Goal: Information Seeking & Learning: Check status

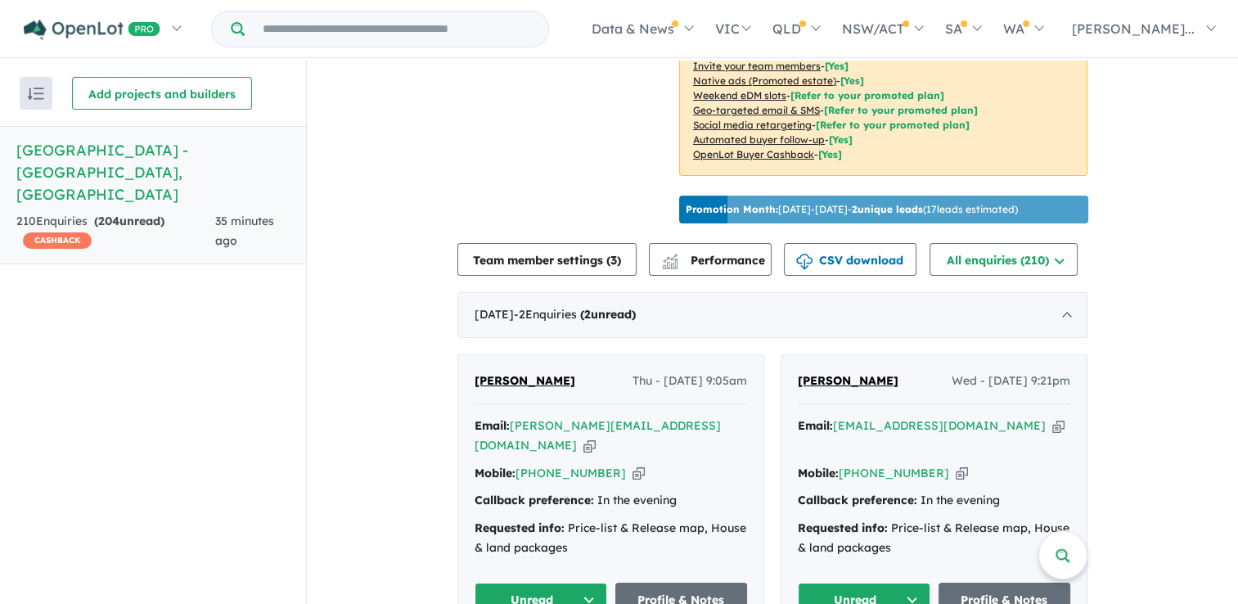
scroll to position [473, 0]
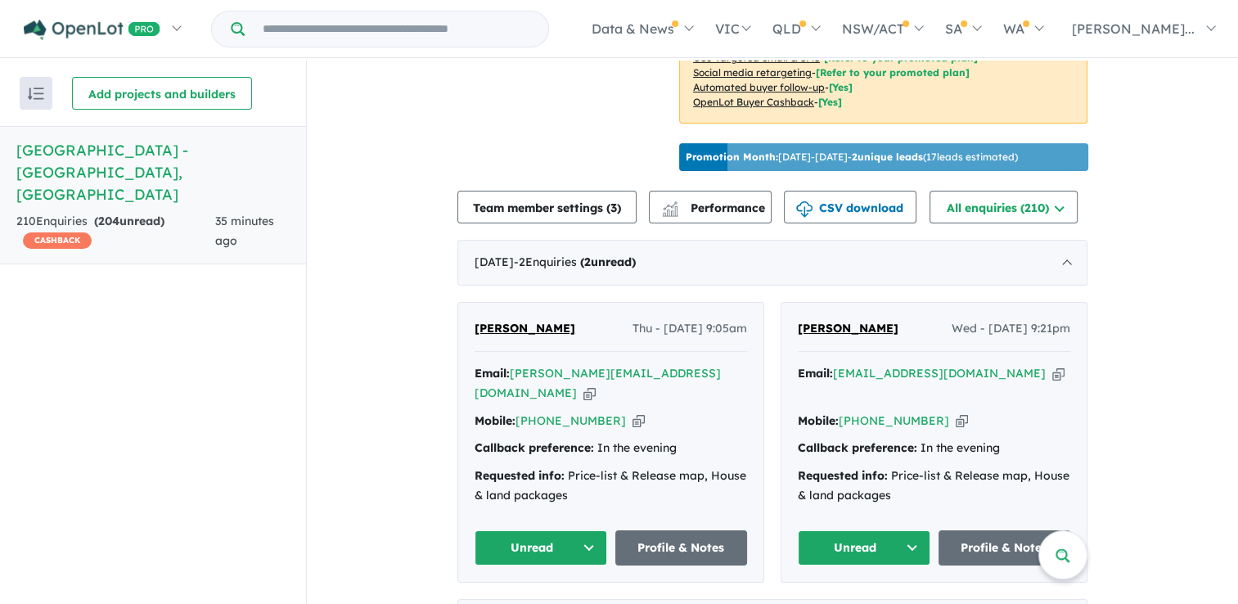
drag, startPoint x: 1227, startPoint y: 237, endPoint x: 1234, endPoint y: 277, distance: 39.8
click at [1234, 277] on div "View all projects in your account Orchard Hills North Estate - Orchard Hills OP…" at bounding box center [772, 334] width 931 height 546
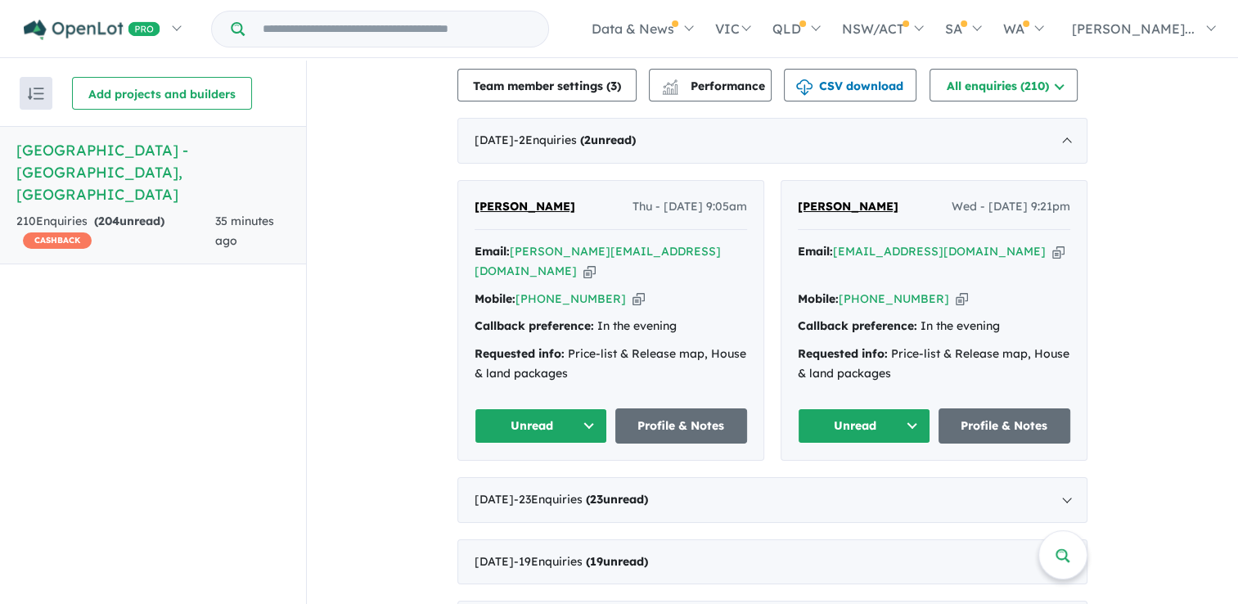
scroll to position [552, 0]
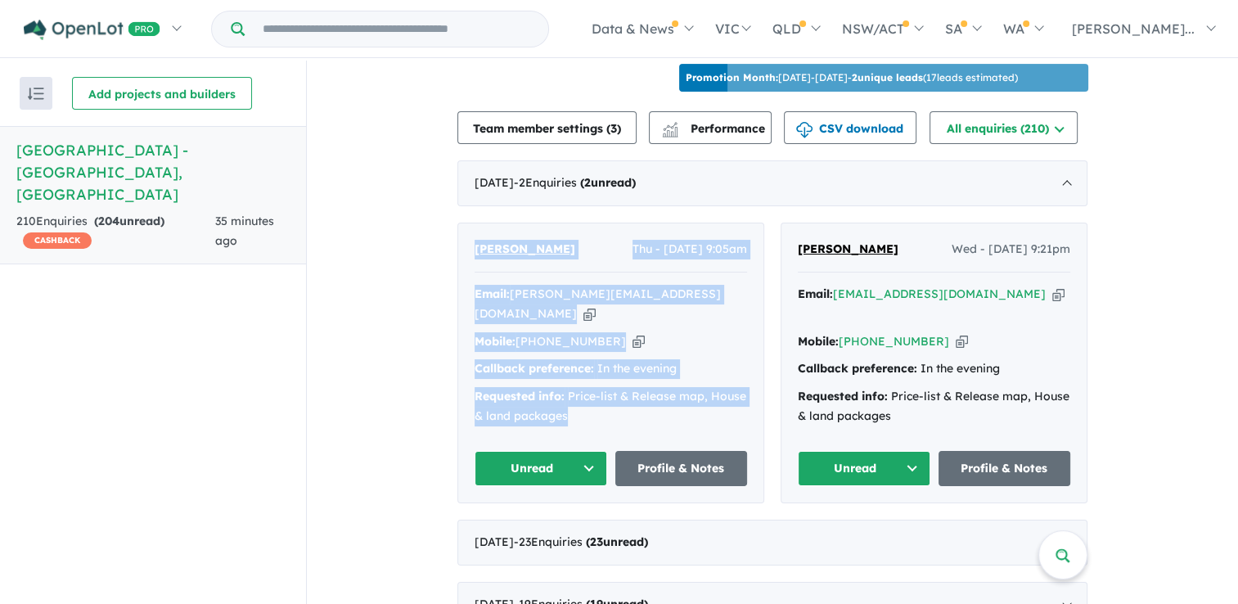
drag, startPoint x: 565, startPoint y: 426, endPoint x: 471, endPoint y: 265, distance: 186.6
click at [471, 265] on div "Dharmesh Bhatt Thu - 02/10/2025, 9:05am Email: dharmesh@nextgenliving.com.au Co…" at bounding box center [610, 362] width 305 height 279
drag, startPoint x: 471, startPoint y: 265, endPoint x: 488, endPoint y: 270, distance: 17.1
copy div "Dharmesh Bhatt Thu - 02/10/2025, 9:05am Email: dharmesh@nextgenliving.com.au Co…"
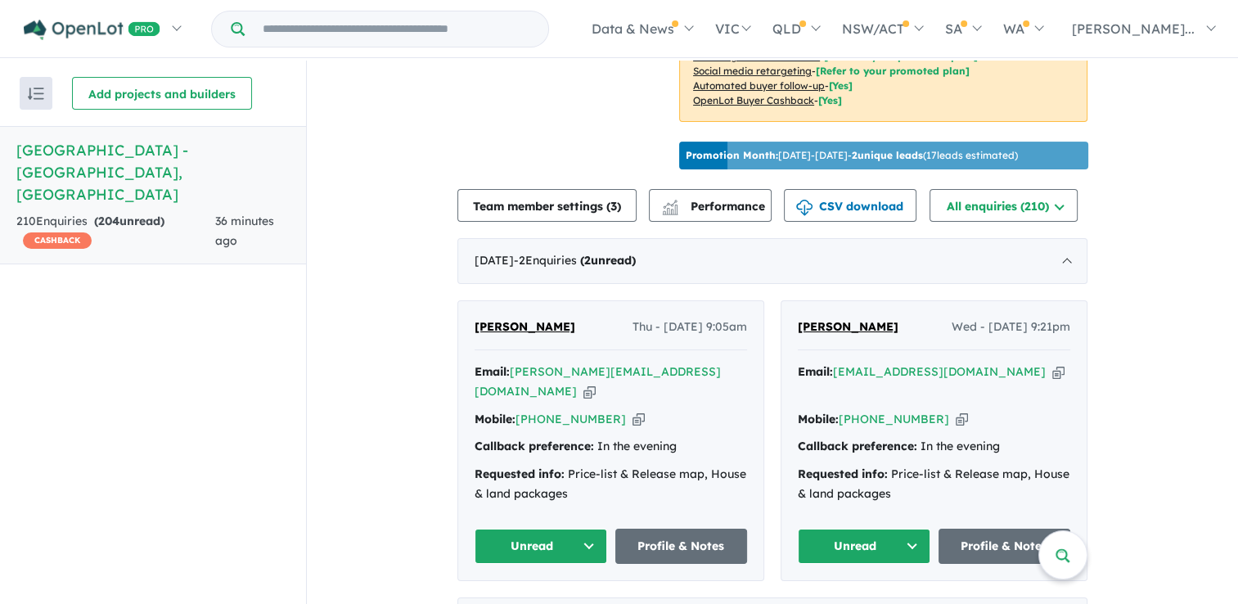
scroll to position [483, 0]
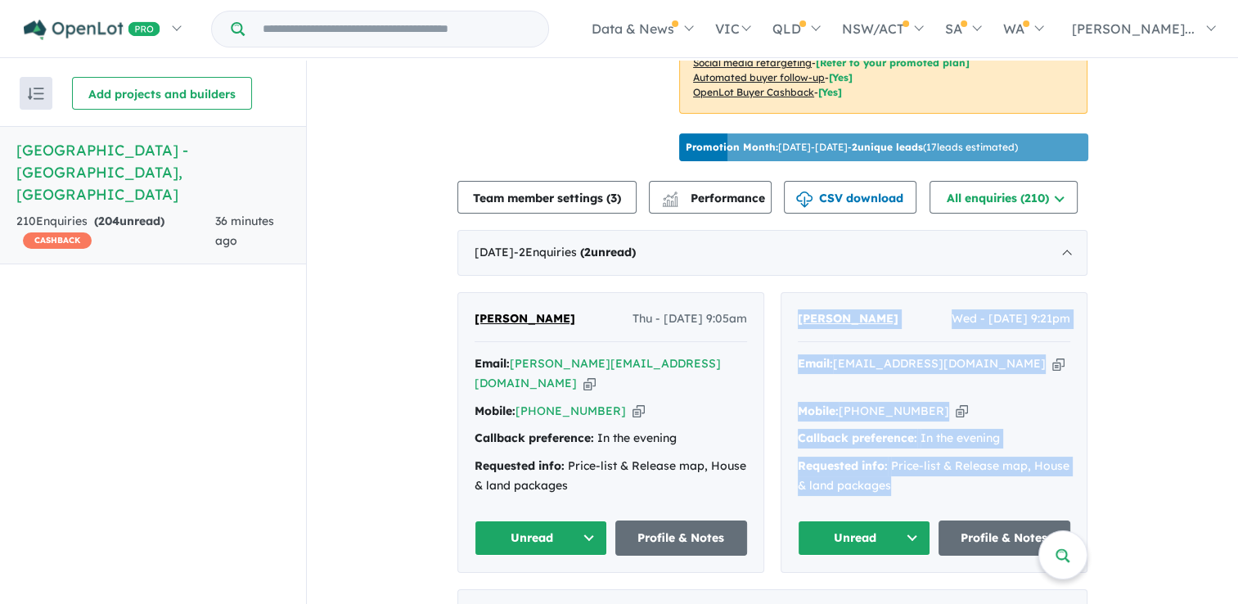
drag, startPoint x: 924, startPoint y: 495, endPoint x: 777, endPoint y: 314, distance: 232.7
click at [781, 314] on div "[PERSON_NAME] Wed - [DATE] 9:21pm Email: [EMAIL_ADDRESS][DOMAIN_NAME] Copied! M…" at bounding box center [933, 432] width 305 height 279
drag, startPoint x: 777, startPoint y: 314, endPoint x: 829, endPoint y: 335, distance: 55.4
copy div "[PERSON_NAME] Wed - [DATE] 9:21pm Email: [EMAIL_ADDRESS][DOMAIN_NAME] Copied! M…"
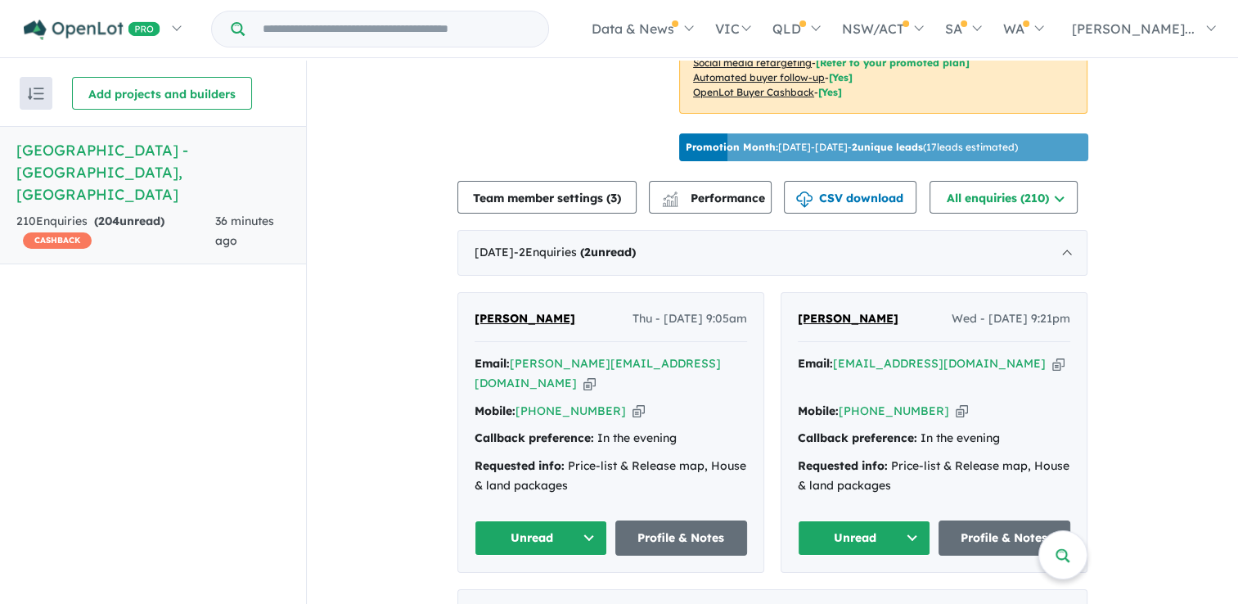
click at [256, 357] on div "Recent enquiries first Most unread enquiries first Most enquiries first By name…" at bounding box center [153, 334] width 306 height 546
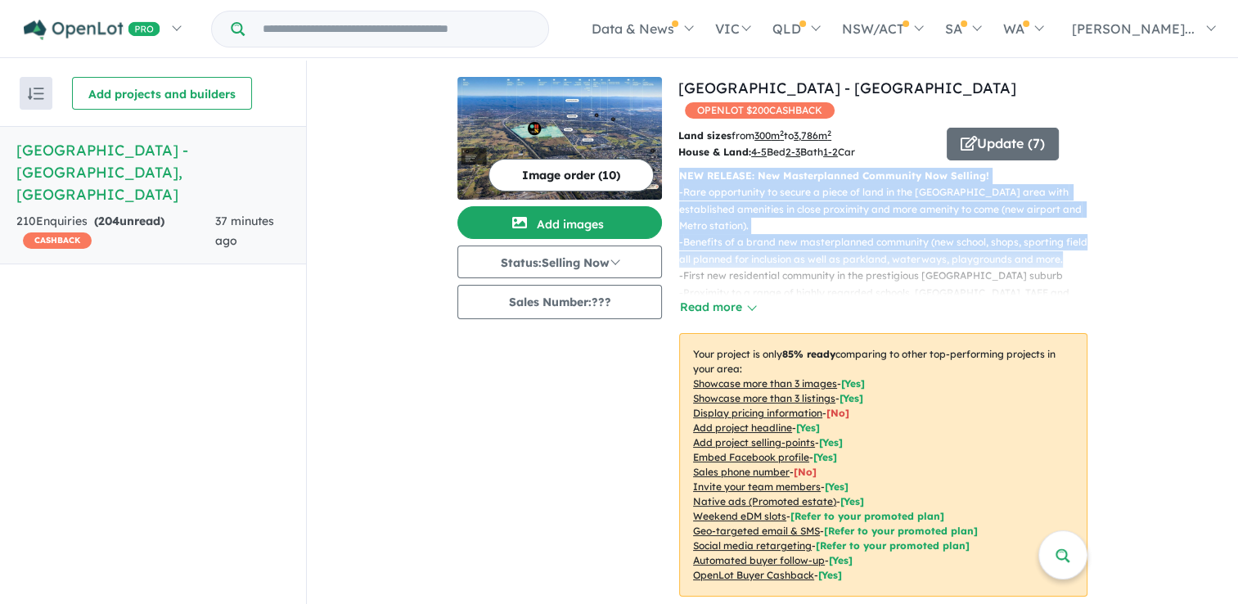
drag, startPoint x: 1227, startPoint y: 145, endPoint x: 1252, endPoint y: 241, distance: 99.0
click at [1238, 241] on html "Skip to main content Homepage My Dashboard (1) Buyer Demand Index Suburb/Counci…" at bounding box center [619, 302] width 1238 height 604
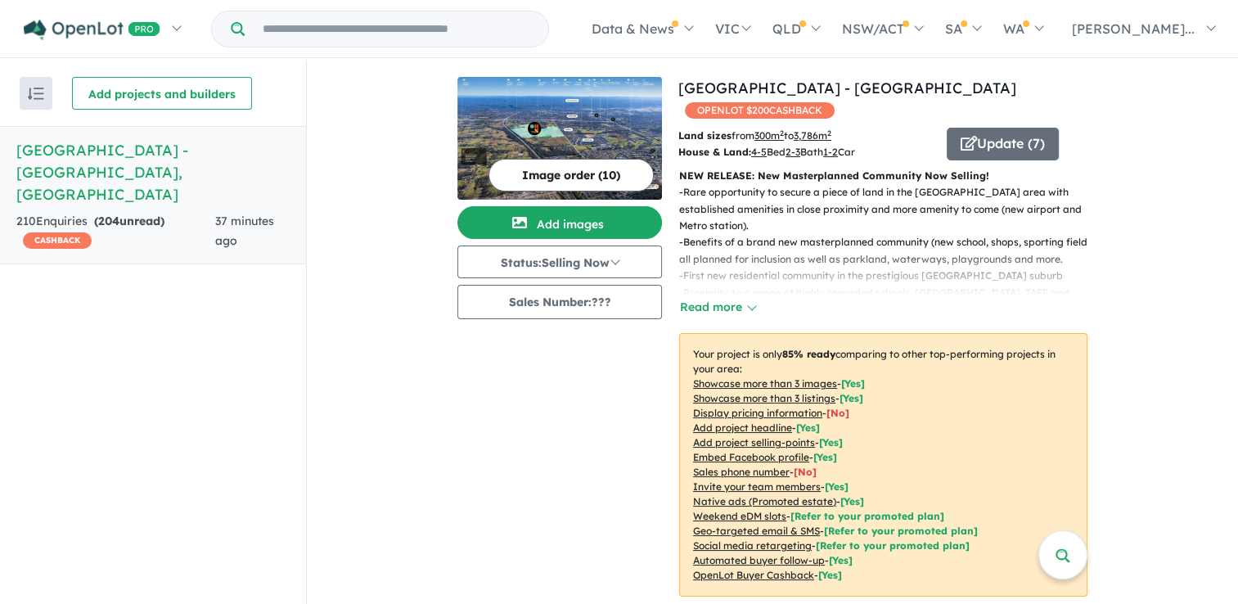
drag, startPoint x: 1249, startPoint y: 241, endPoint x: 1119, endPoint y: 314, distance: 149.5
click at [560, 169] on button "Image order ( 10 )" at bounding box center [570, 175] width 165 height 33
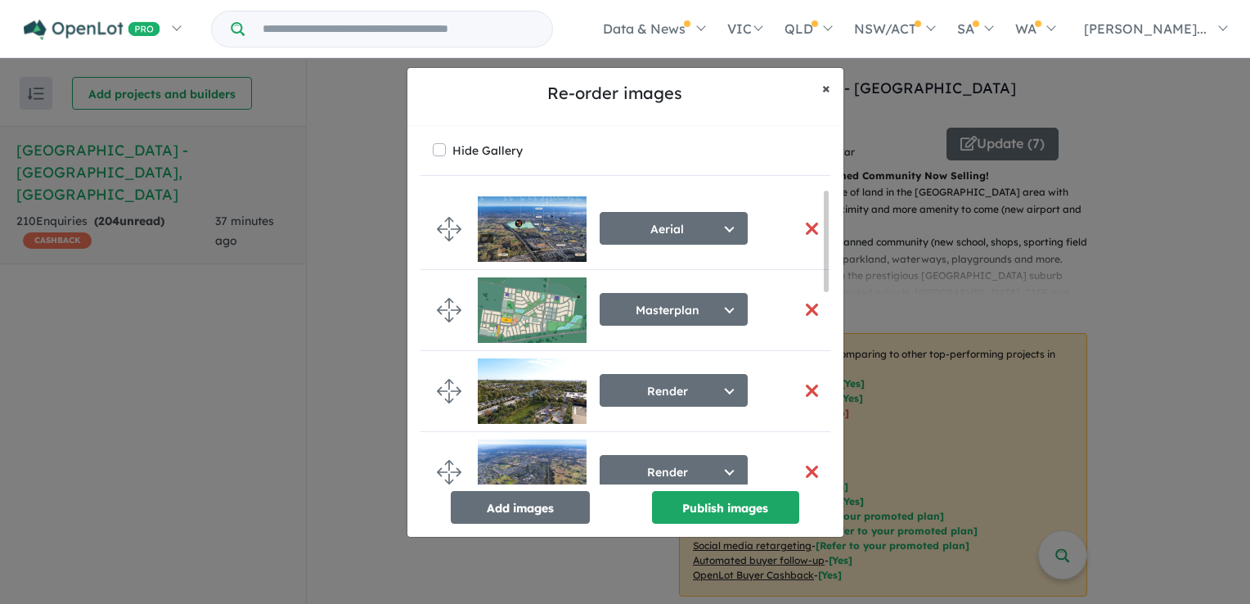
click at [818, 86] on button "× Close" at bounding box center [826, 88] width 34 height 41
